Goal: Check status: Check status

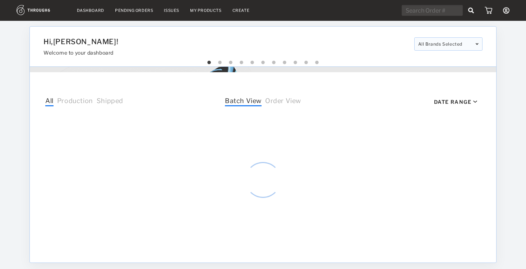
select select "9"
select select "2025"
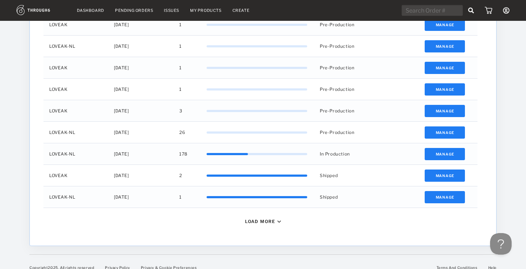
scroll to position [292, 0]
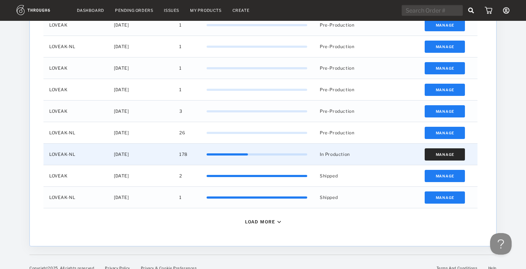
click at [435, 156] on button "Manage" at bounding box center [444, 154] width 41 height 12
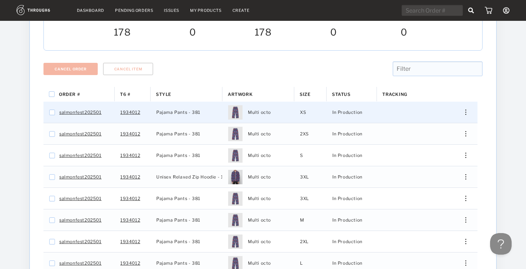
scroll to position [196, 0]
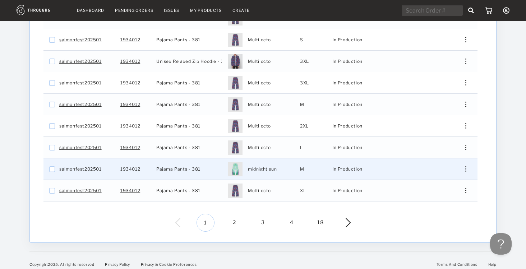
click at [466, 166] on div "Press SPACE to select this row." at bounding box center [462, 168] width 17 height 5
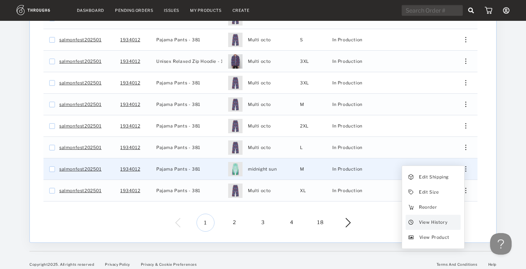
click at [430, 220] on span "View History" at bounding box center [433, 222] width 28 height 9
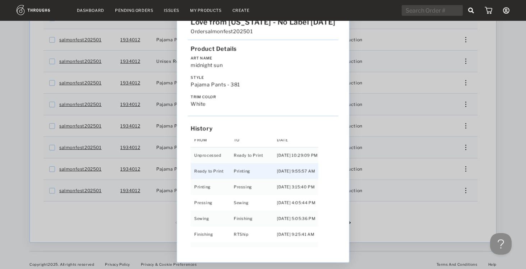
scroll to position [15, 0]
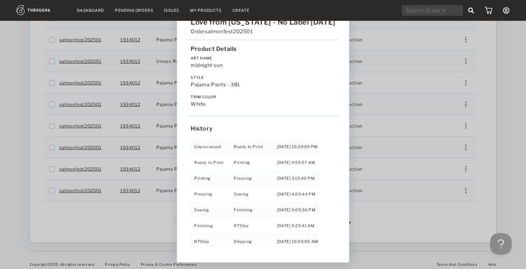
click at [421, 218] on div "Love from Alaska - No Label 06/19/25 Order salmonfest202501 Product Details Art…" at bounding box center [263, 134] width 526 height 269
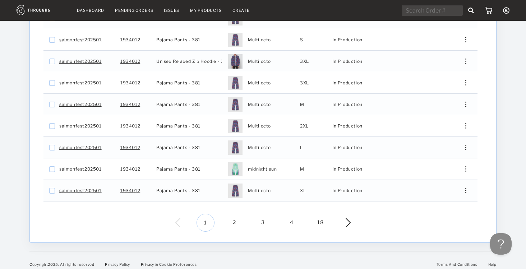
click at [230, 215] on span "2" at bounding box center [234, 223] width 18 height 18
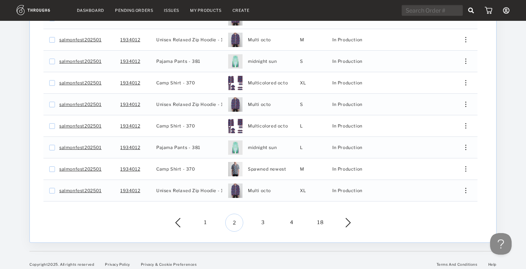
click at [261, 219] on span "3" at bounding box center [263, 223] width 18 height 18
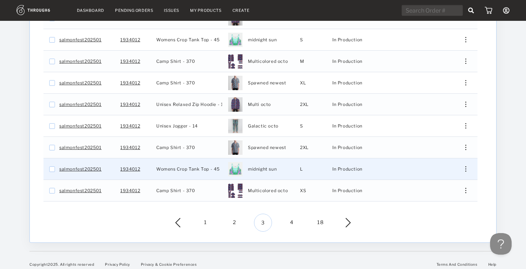
click at [468, 167] on div "Edit Shipping Edit Size Reorder View History View Product" at bounding box center [462, 168] width 29 height 21
click at [465, 166] on img "Press SPACE to select this row." at bounding box center [465, 168] width 1 height 5
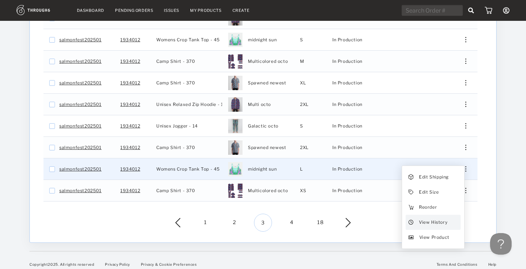
click at [418, 219] on div "View History" at bounding box center [432, 222] width 55 height 15
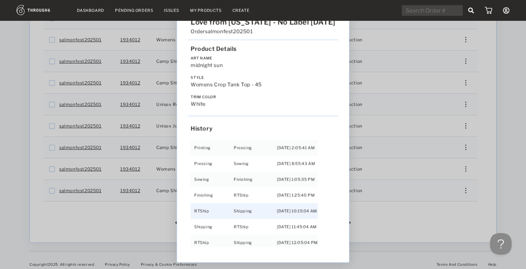
scroll to position [46, 0]
click at [401, 236] on div "Love from Alaska - No Label 06/19/25 Order salmonfest202501 Product Details Art…" at bounding box center [263, 134] width 526 height 269
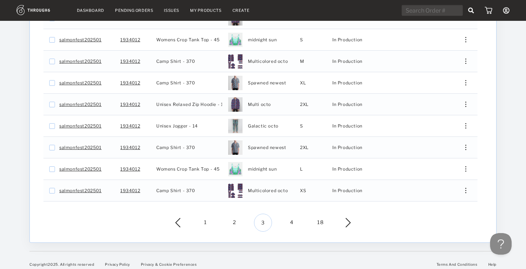
click at [288, 216] on span "4" at bounding box center [292, 223] width 18 height 18
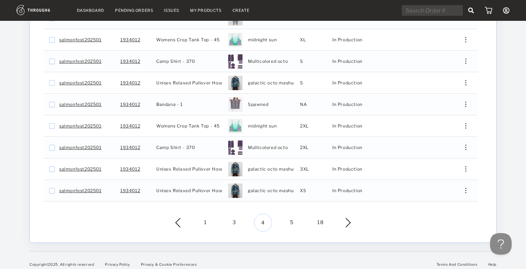
click at [350, 218] on img at bounding box center [343, 222] width 16 height 9
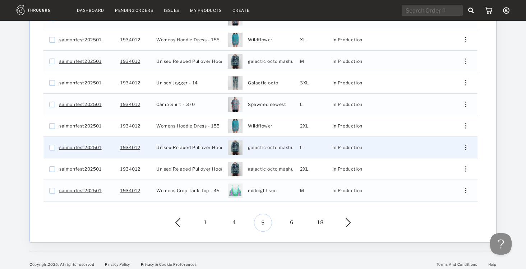
click at [460, 145] on div "Press SPACE to select this row." at bounding box center [462, 147] width 17 height 5
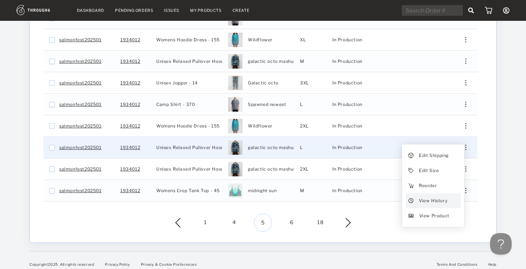
click at [423, 196] on span "View History" at bounding box center [433, 200] width 28 height 9
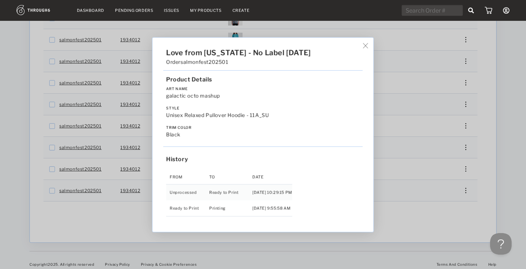
click at [368, 48] on img at bounding box center [365, 45] width 5 height 5
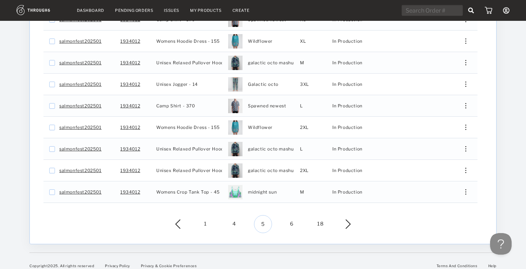
scroll to position [56, 0]
